Goal: Task Accomplishment & Management: Use online tool/utility

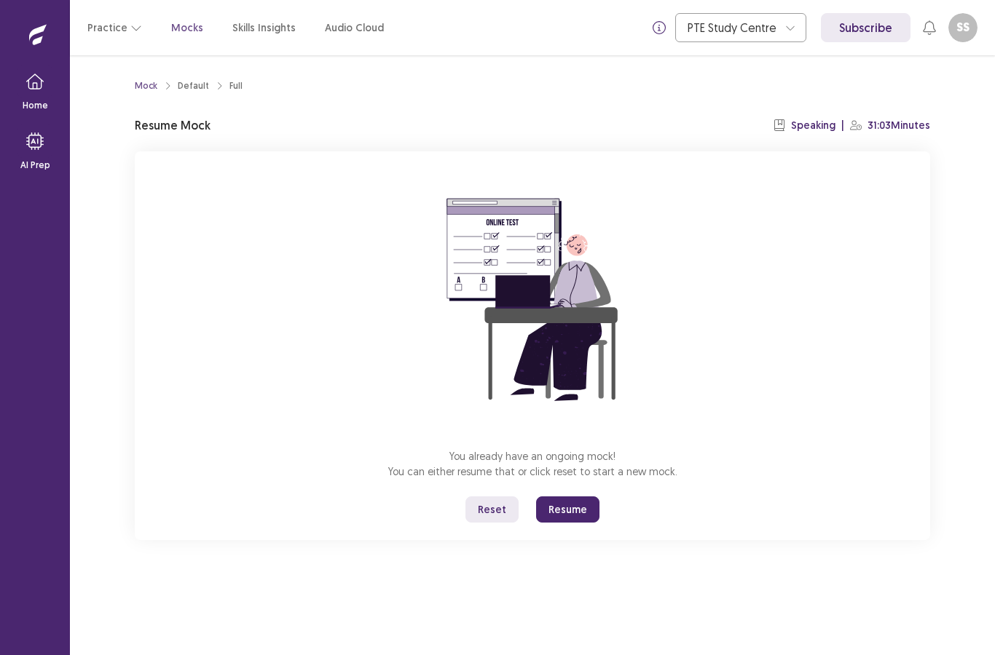
click at [563, 512] on button "Resume" at bounding box center [567, 510] width 63 height 26
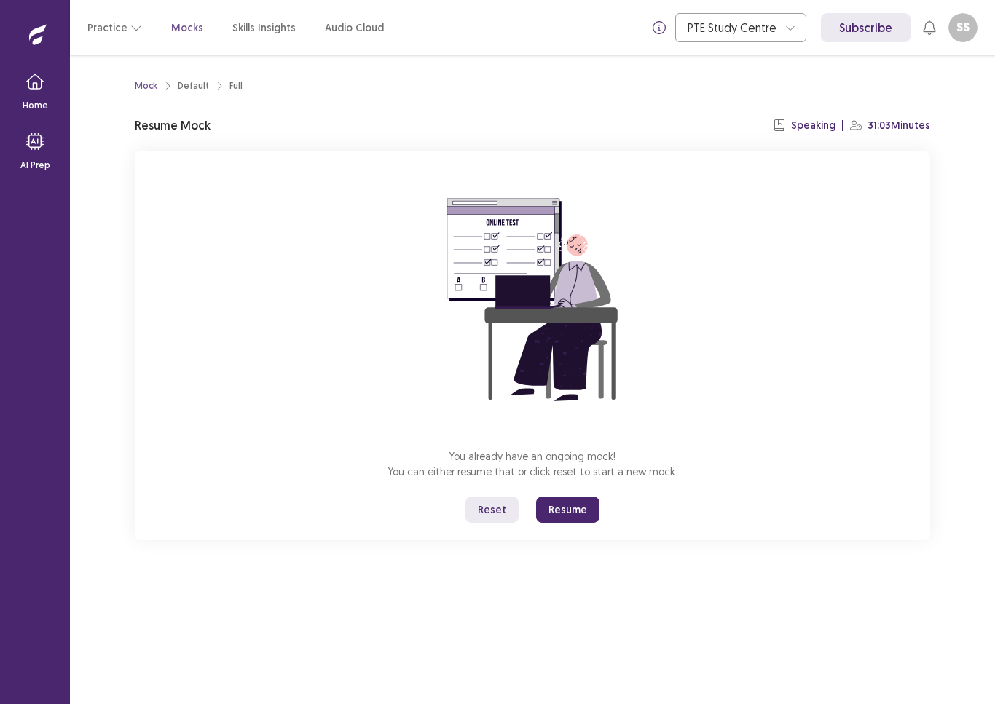
click at [563, 507] on button "Resume" at bounding box center [567, 510] width 63 height 26
click at [562, 516] on button "Resume" at bounding box center [567, 510] width 63 height 26
click at [574, 511] on button "Resume" at bounding box center [567, 510] width 63 height 26
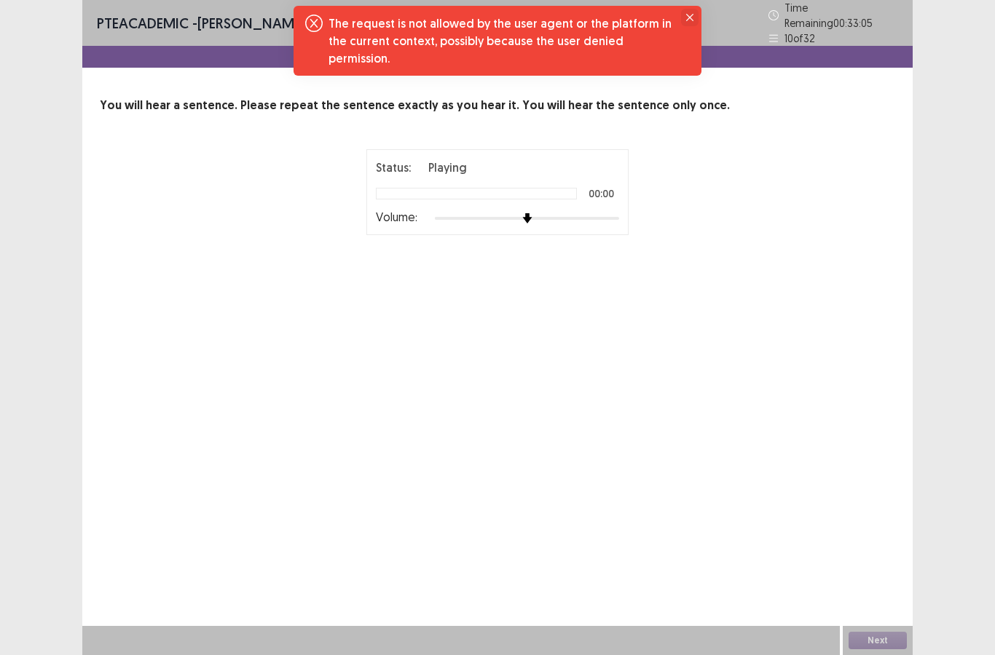
click at [690, 14] on icon "Close" at bounding box center [689, 17] width 7 height 7
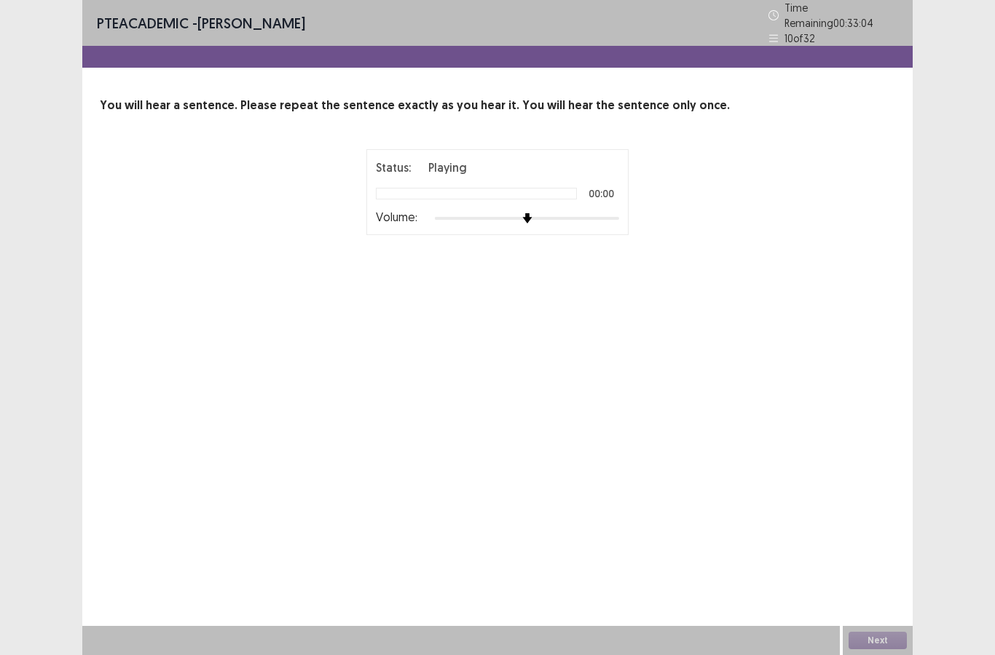
click at [424, 189] on div at bounding box center [476, 194] width 201 height 12
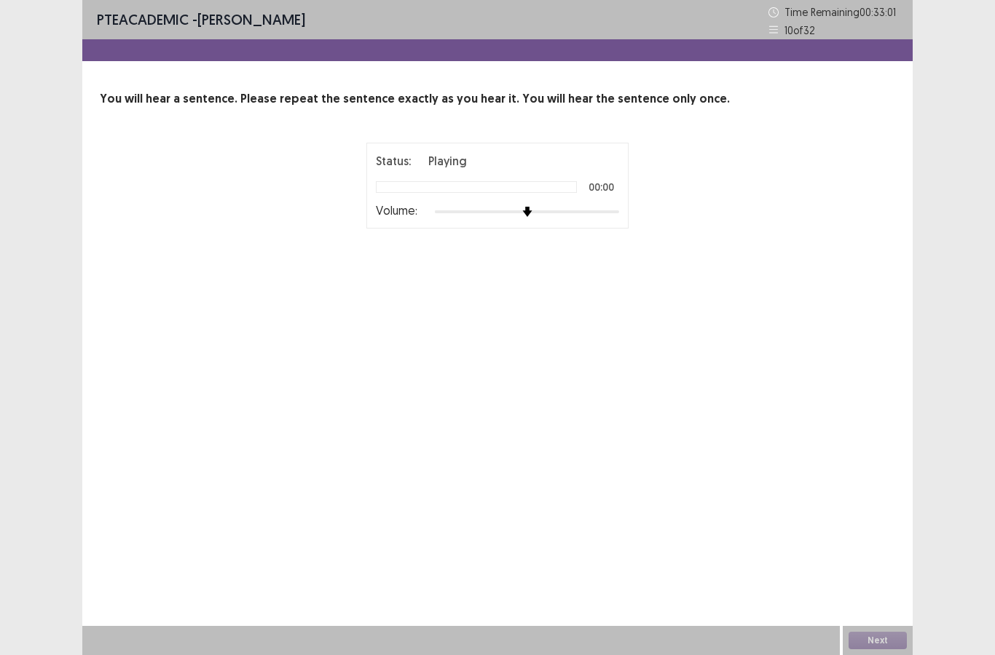
scroll to position [58, 0]
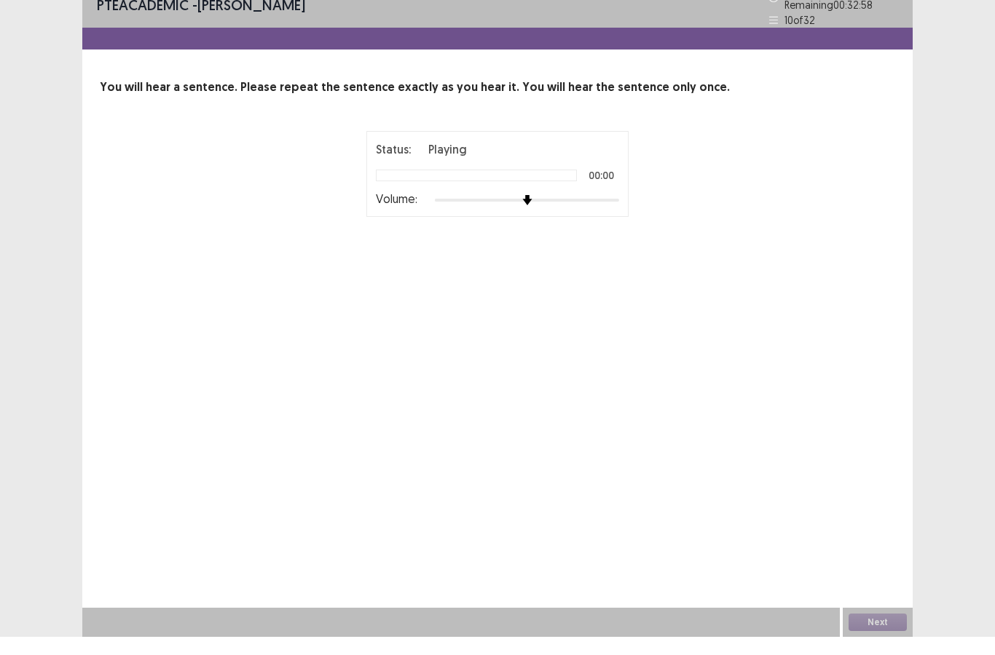
click at [545, 211] on div "Volume:" at bounding box center [497, 218] width 243 height 15
click at [544, 213] on div at bounding box center [527, 219] width 184 height 12
click at [544, 213] on img at bounding box center [545, 218] width 10 height 10
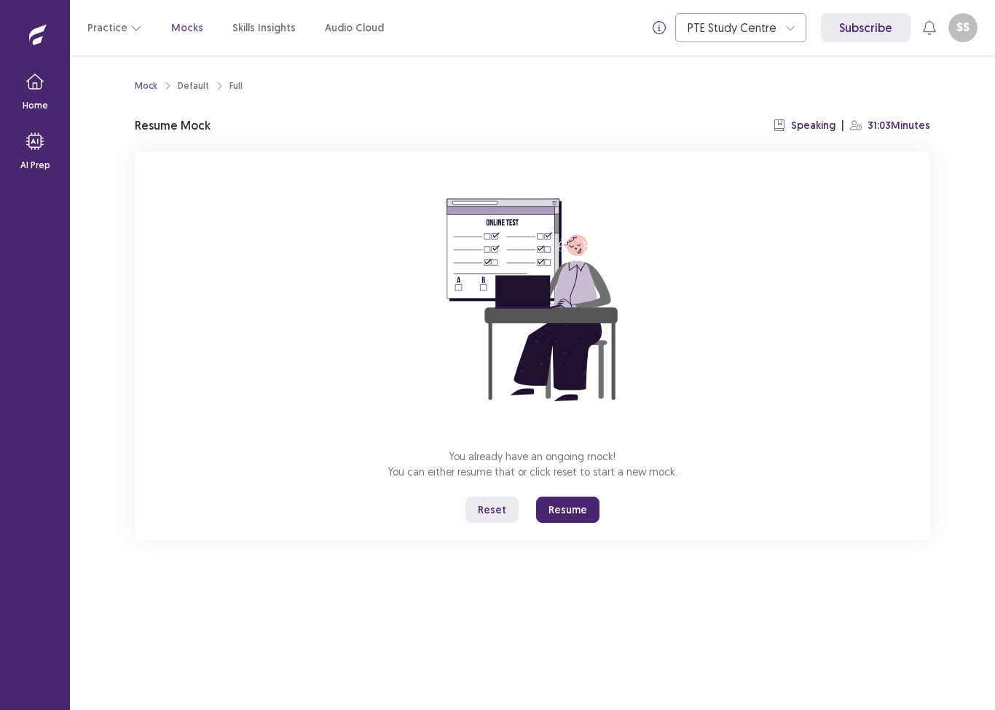
click at [564, 513] on button "Resume" at bounding box center [567, 510] width 63 height 26
click at [563, 509] on button "Resume" at bounding box center [567, 510] width 63 height 26
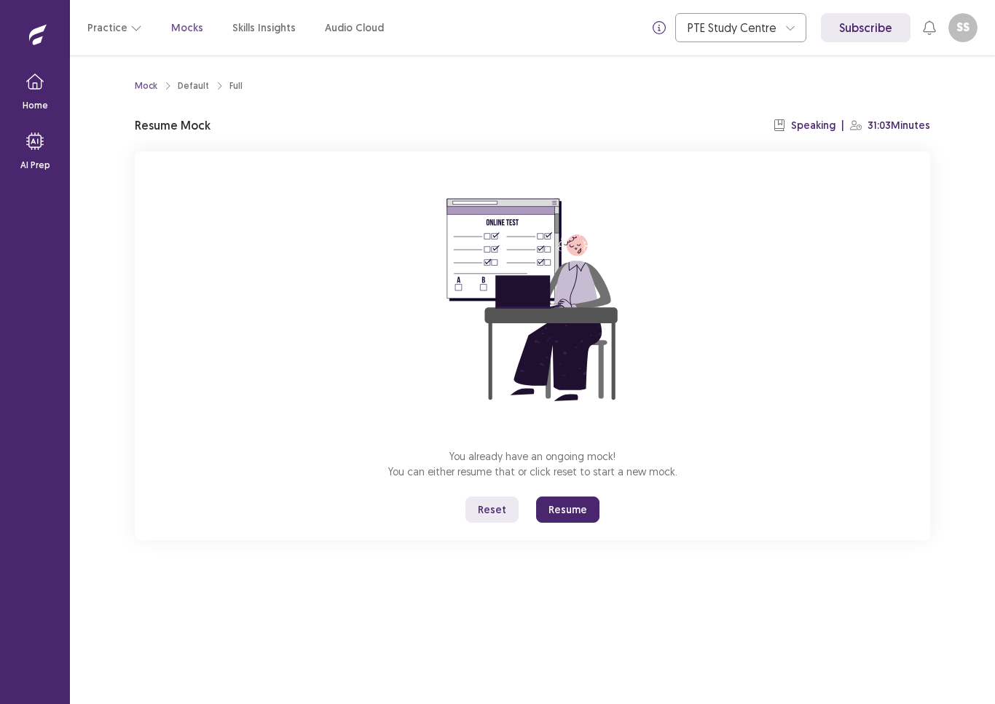
click at [576, 509] on button "Resume" at bounding box center [567, 510] width 63 height 26
click at [572, 507] on button "Resume" at bounding box center [567, 510] width 63 height 26
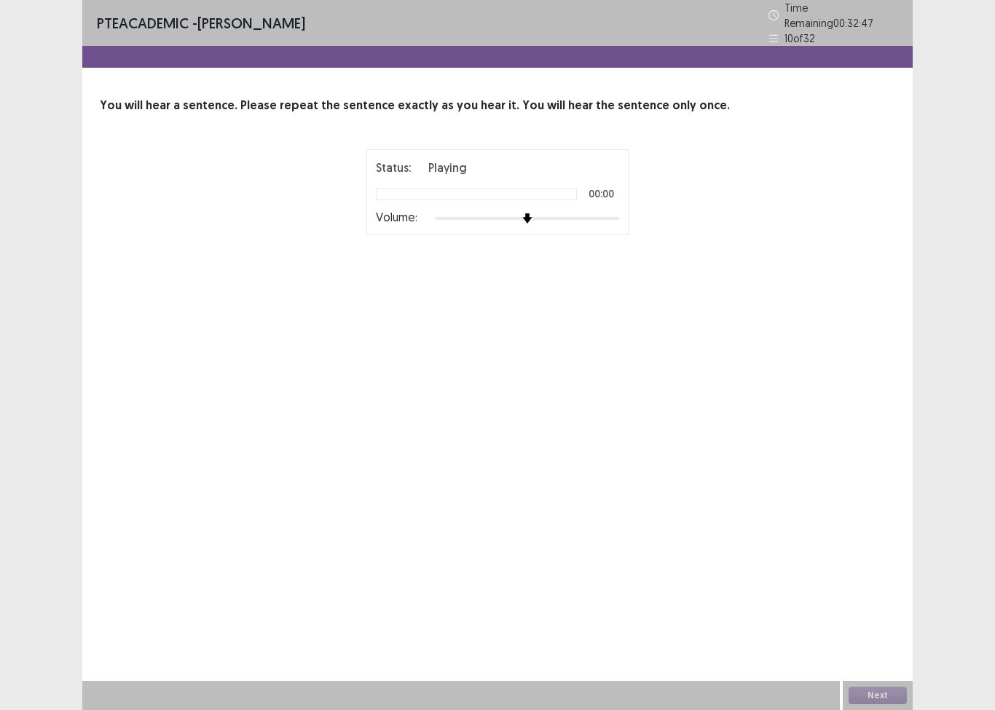
click at [527, 220] on div "Status: Playing 00:00 Volume:" at bounding box center [497, 192] width 262 height 86
click at [871, 379] on div "PTE academic - [PERSON_NAME] Time Remaining 00 : 32 : 44 10 of 32 You will hear…" at bounding box center [497, 355] width 830 height 710
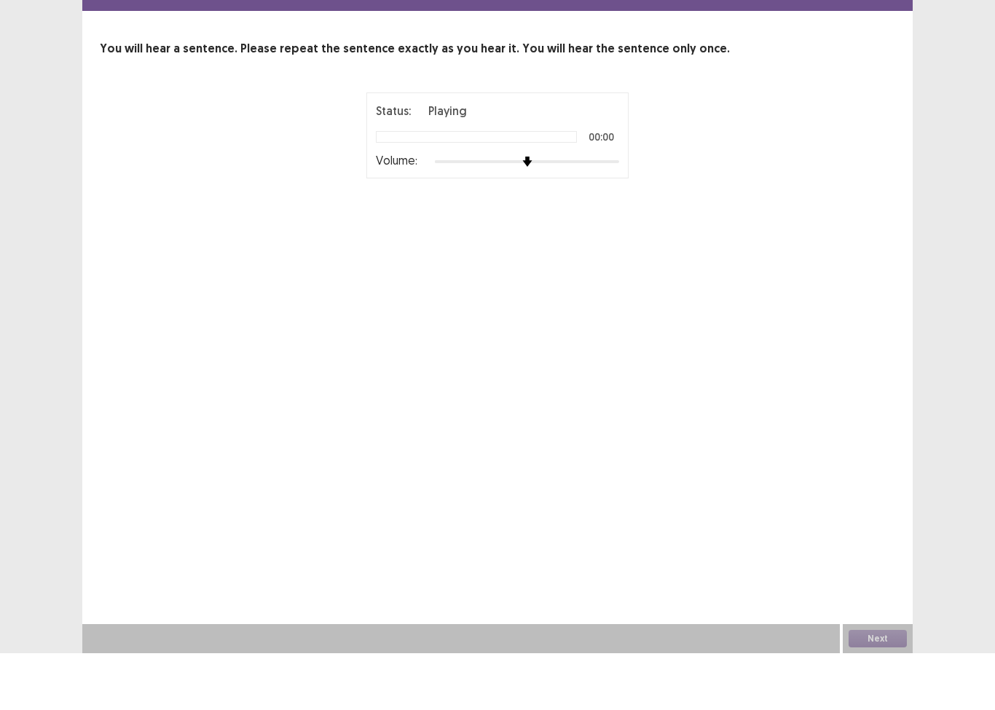
click at [548, 213] on div at bounding box center [527, 219] width 184 height 12
click at [537, 213] on div at bounding box center [527, 219] width 184 height 12
